Goal: Task Accomplishment & Management: Manage account settings

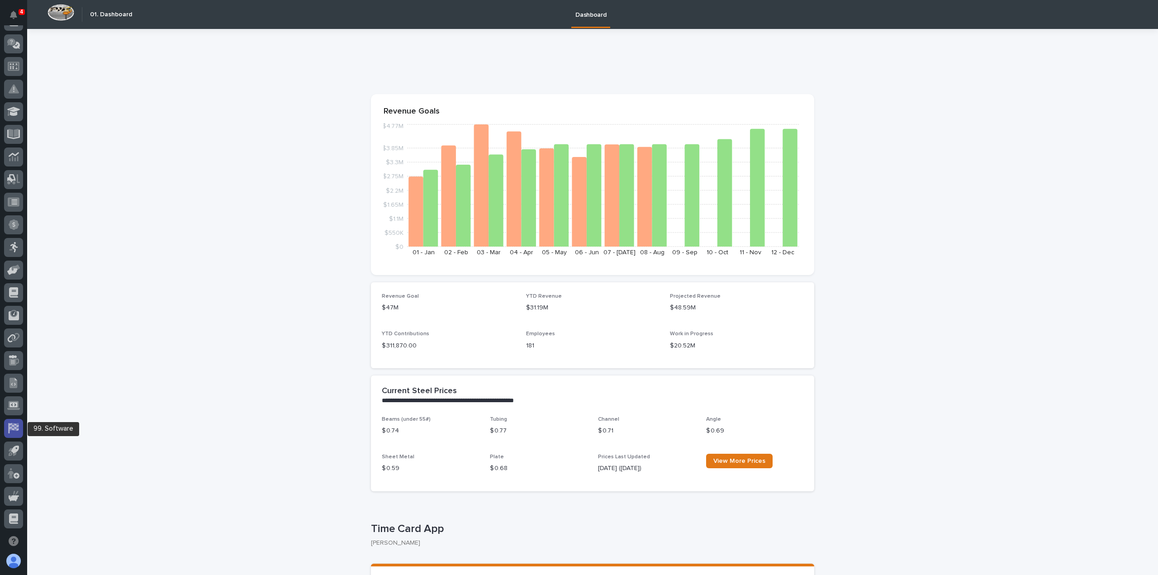
click at [10, 427] on g at bounding box center [13, 428] width 10 height 10
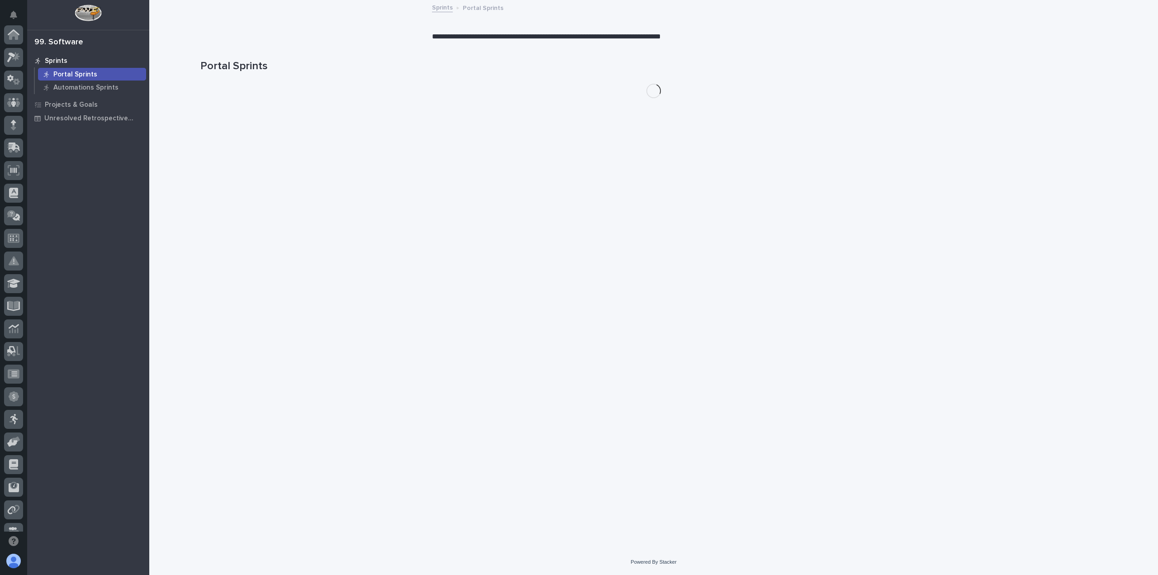
scroll to position [172, 0]
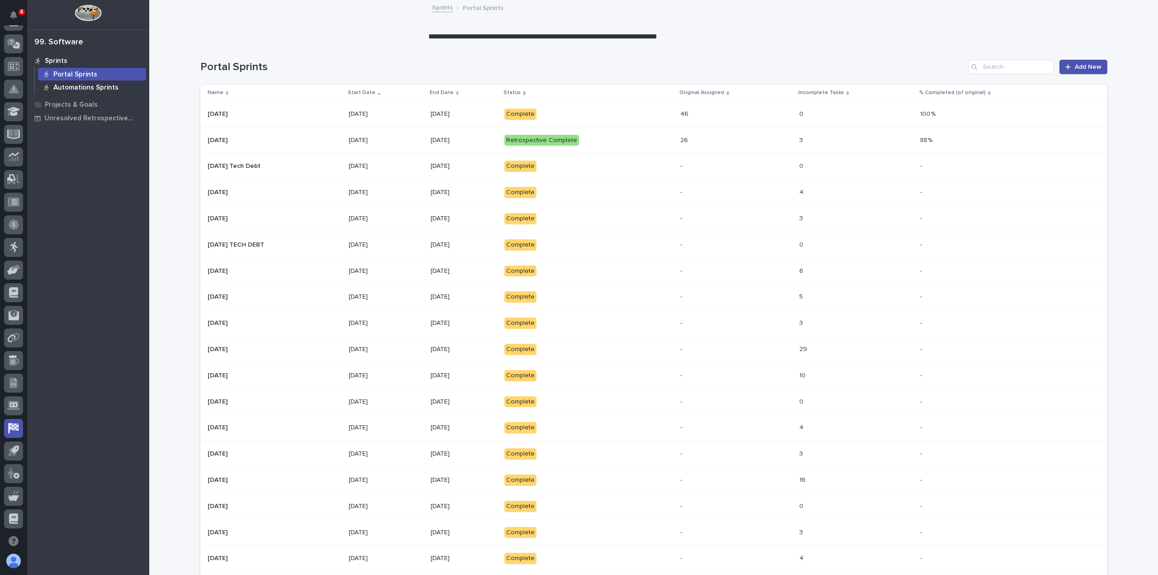
click at [76, 85] on p "Automations Sprints" at bounding box center [85, 88] width 65 height 8
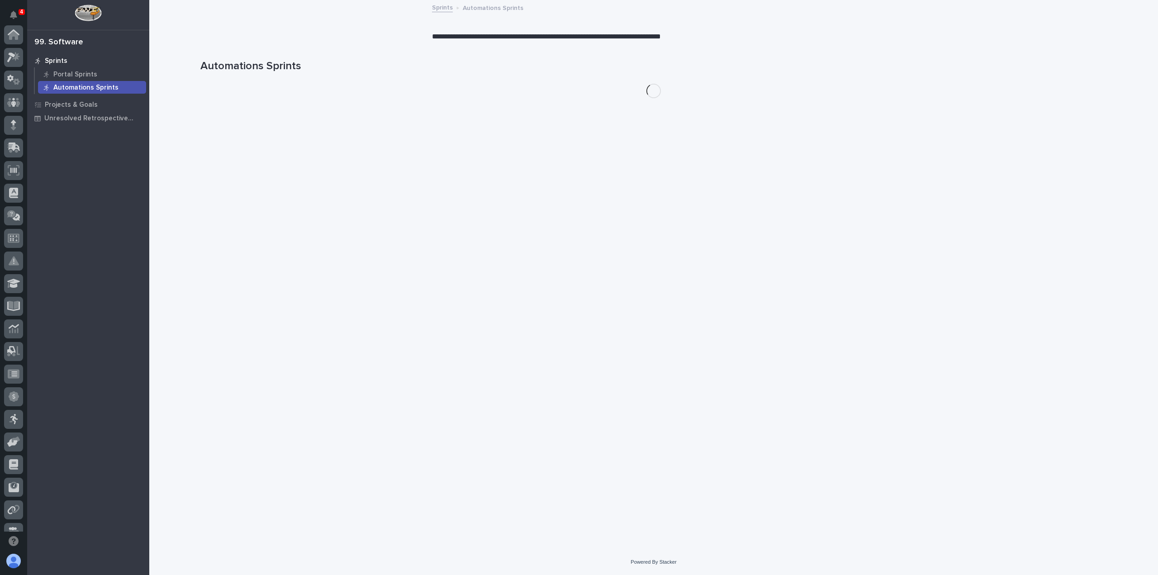
scroll to position [172, 0]
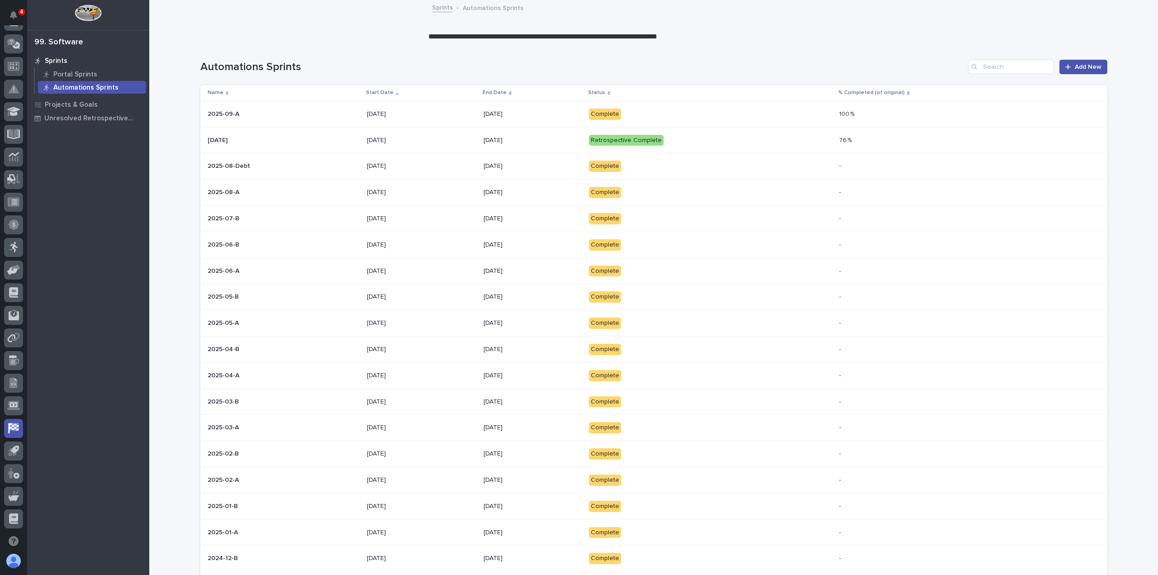
click at [551, 113] on p "[DATE]" at bounding box center [533, 114] width 98 height 8
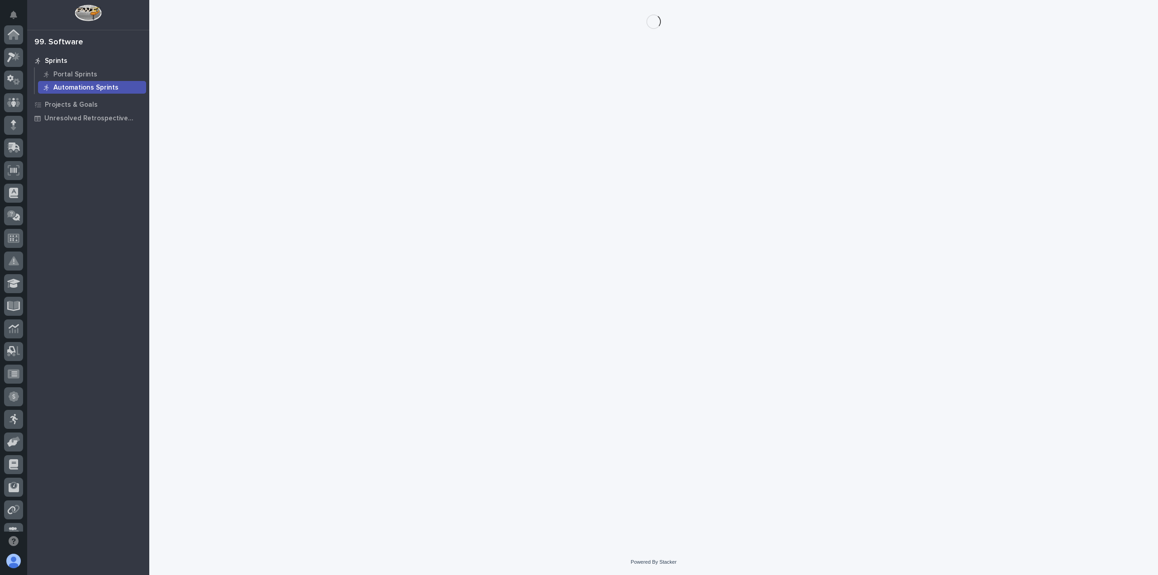
scroll to position [172, 0]
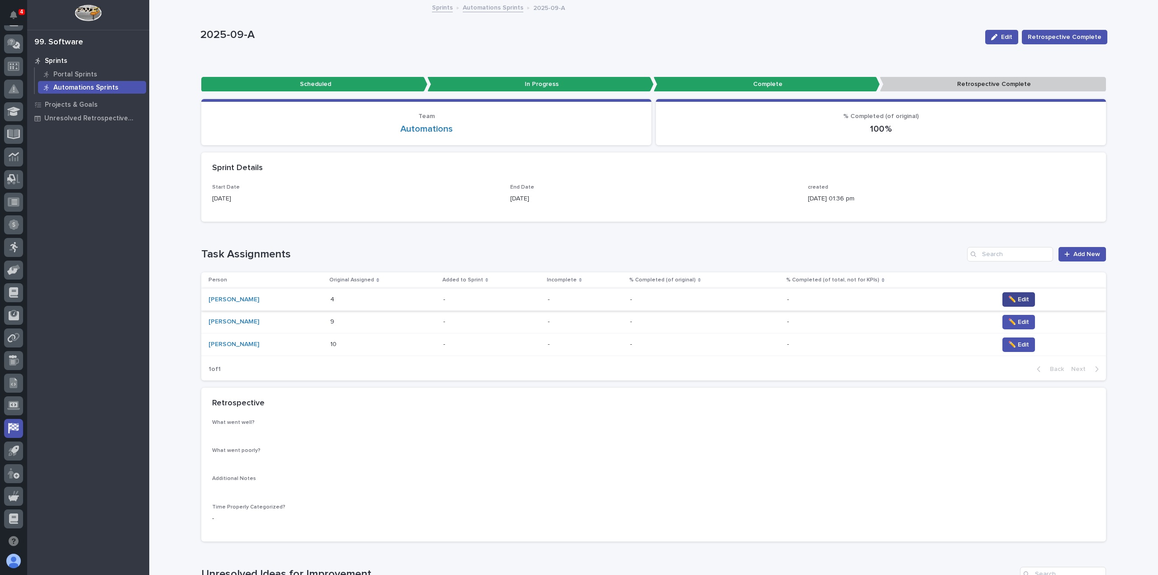
click at [1013, 297] on span "✏️ Edit" at bounding box center [1018, 299] width 21 height 9
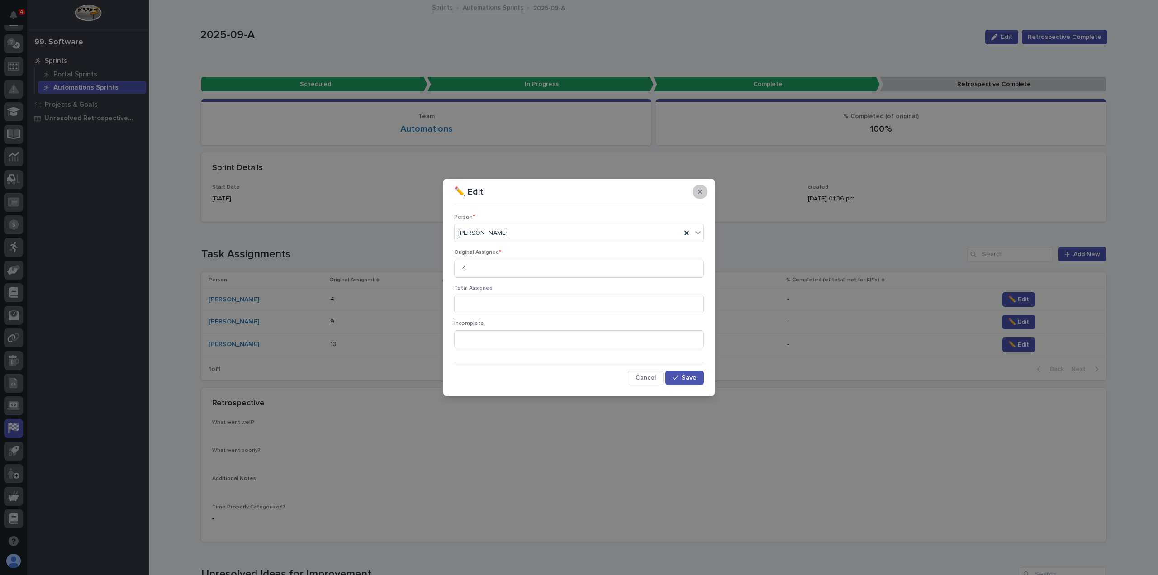
click at [700, 191] on icon "button" at bounding box center [700, 192] width 4 height 4
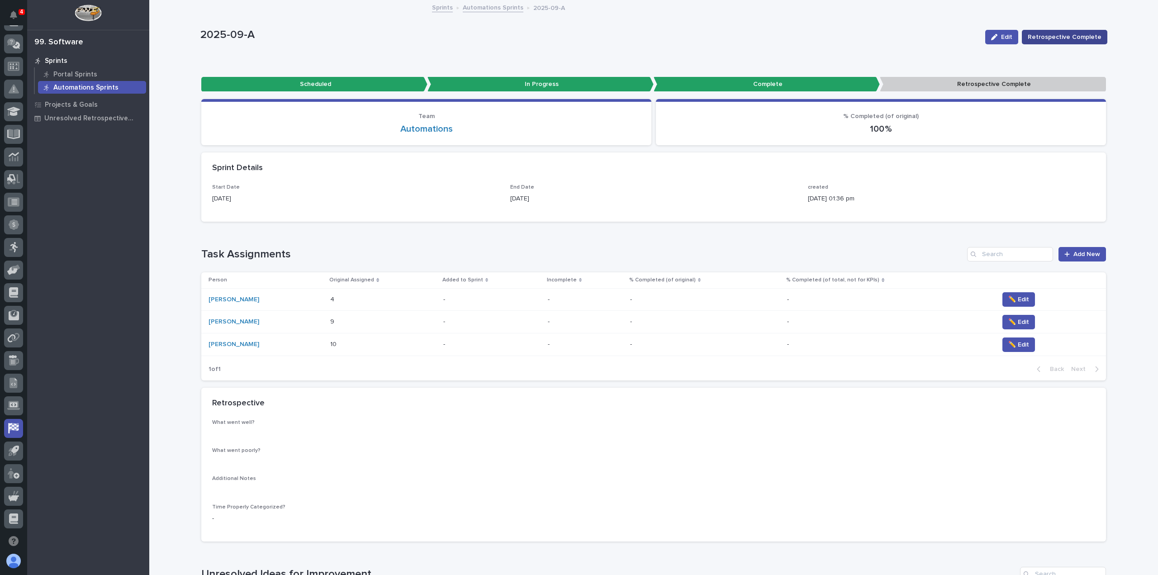
click at [1063, 36] on span "Retrospective Complete" at bounding box center [1065, 37] width 74 height 9
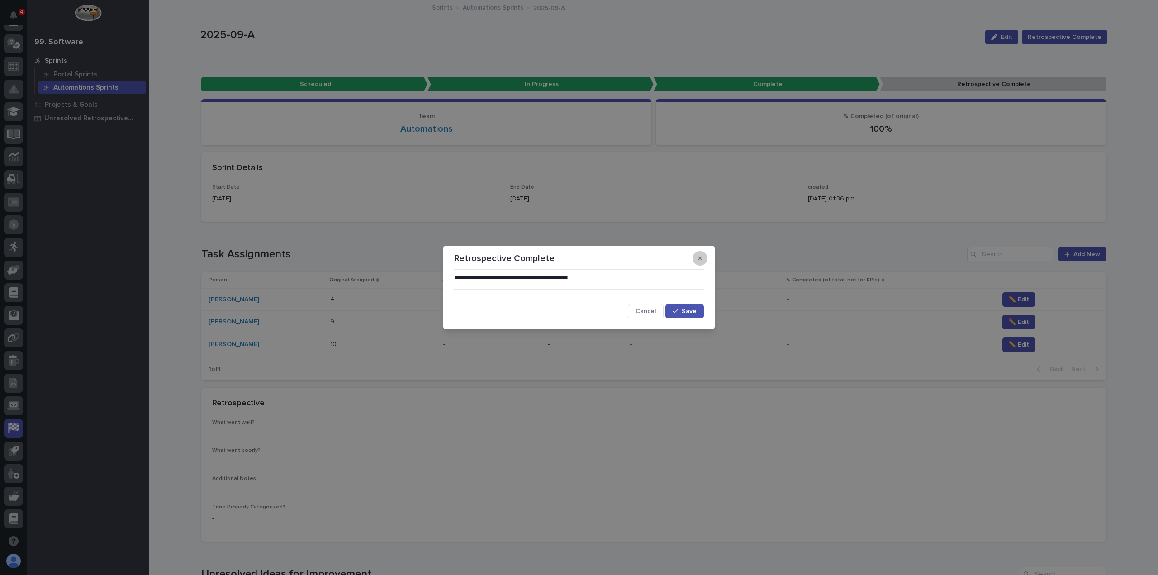
click at [700, 256] on icon "button" at bounding box center [700, 258] width 4 height 6
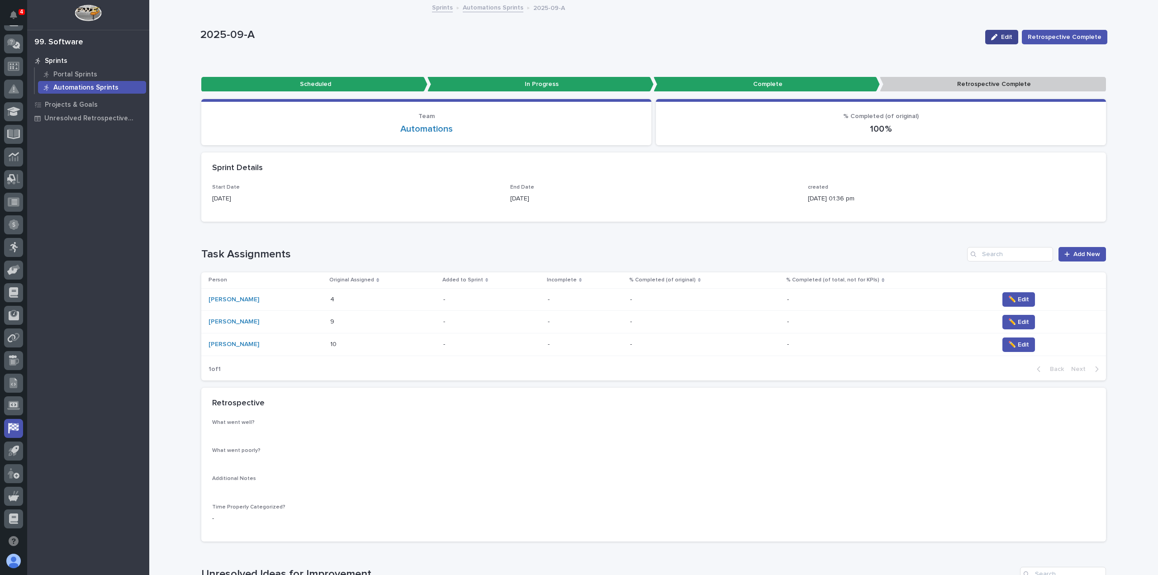
click at [1004, 38] on span "Edit" at bounding box center [1006, 37] width 11 height 6
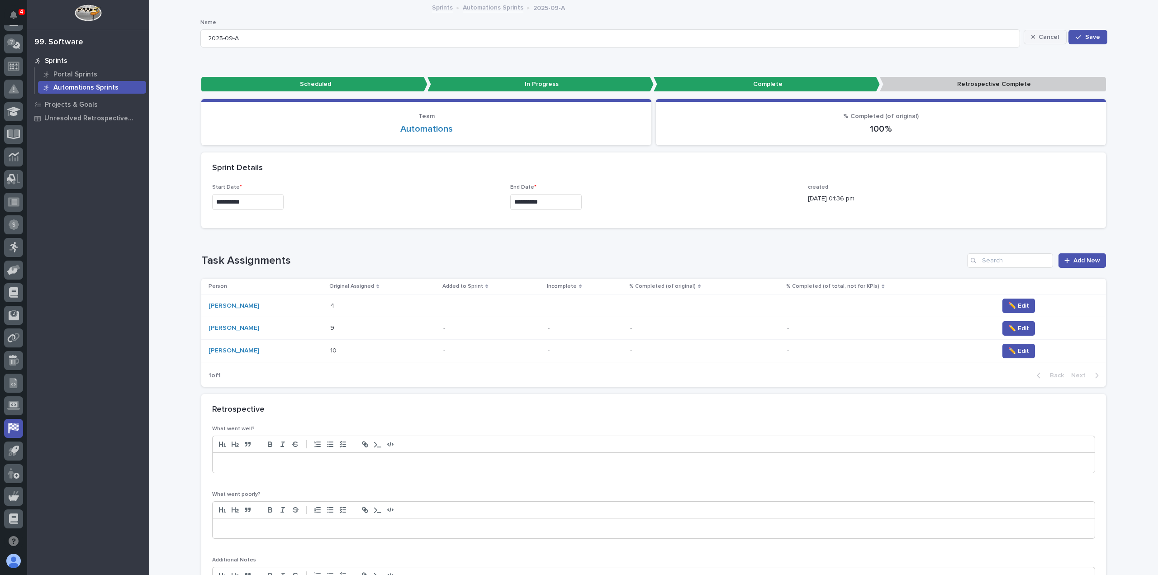
click at [1044, 36] on span "Cancel" at bounding box center [1049, 37] width 20 height 6
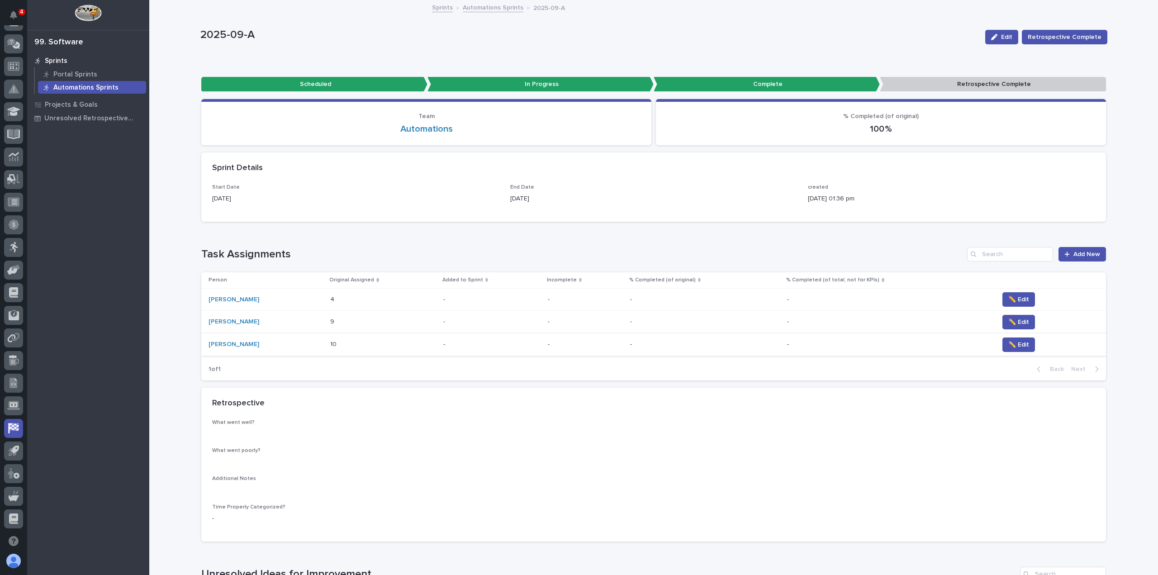
scroll to position [136, 0]
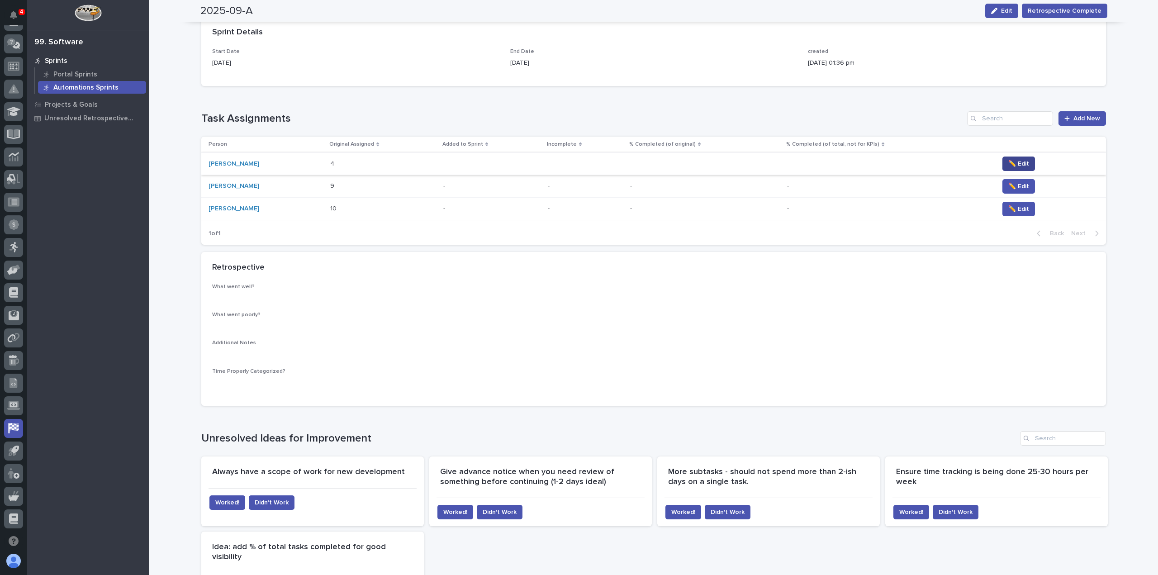
click at [1019, 161] on span "✏️ Edit" at bounding box center [1018, 163] width 21 height 9
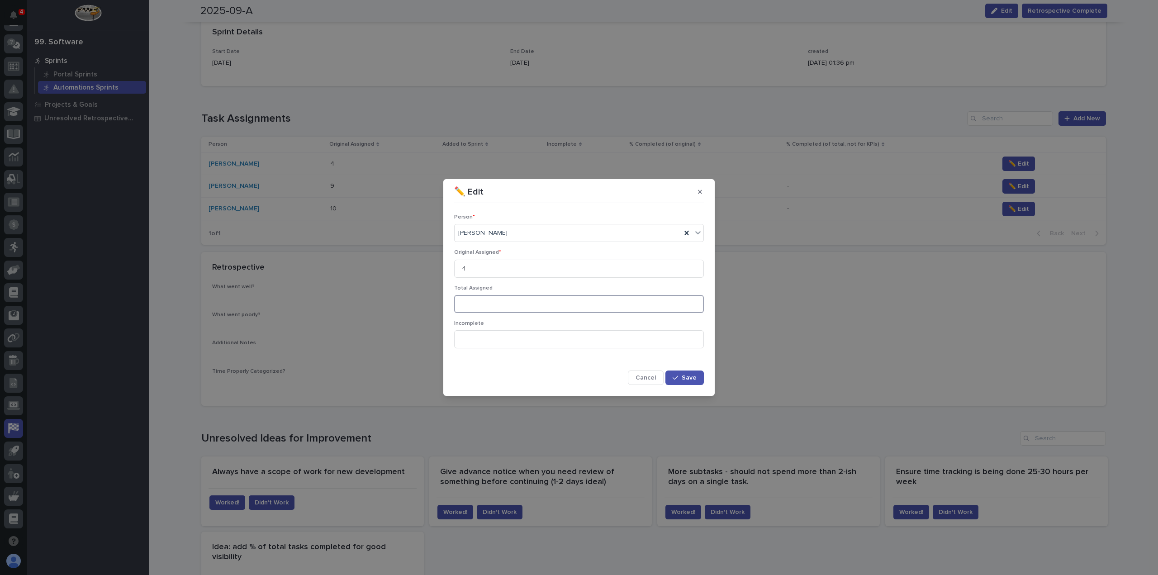
click at [479, 296] on input at bounding box center [579, 304] width 250 height 18
click at [517, 306] on input at bounding box center [579, 304] width 250 height 18
type input "9"
click at [477, 342] on input at bounding box center [579, 339] width 250 height 18
type input "1"
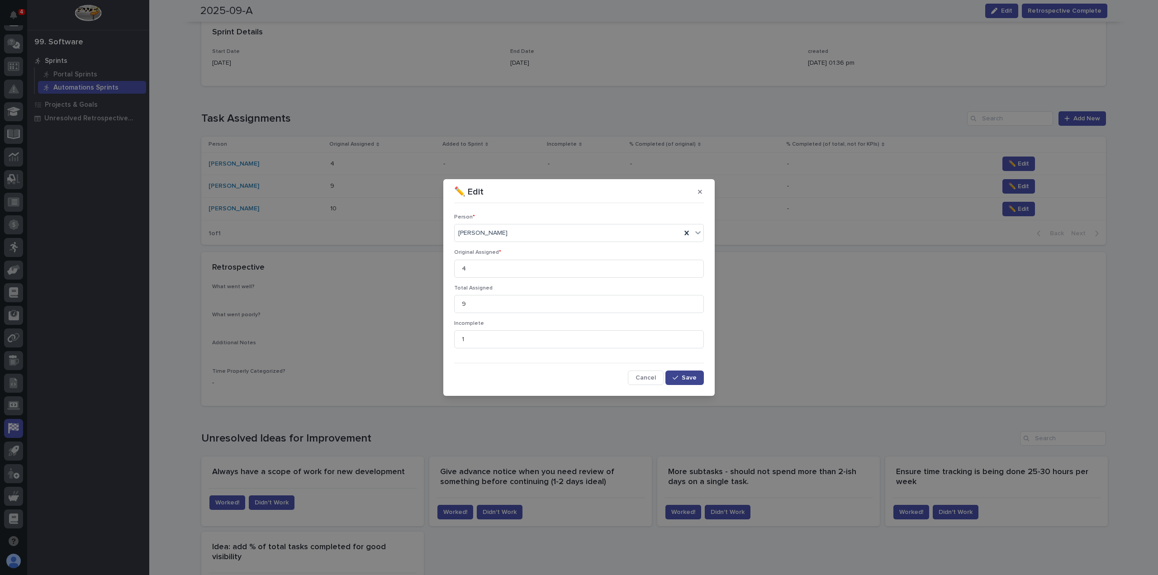
click at [688, 380] on span "Save" at bounding box center [689, 378] width 15 height 6
